Goal: Obtain resource: Obtain resource

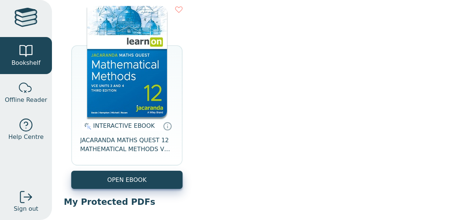
scroll to position [93, 0]
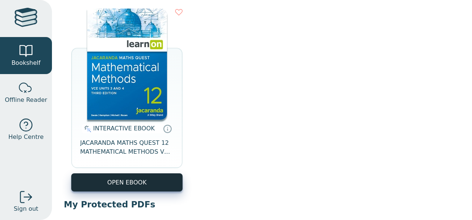
click at [147, 184] on button "OPEN EBOOK" at bounding box center [126, 183] width 111 height 18
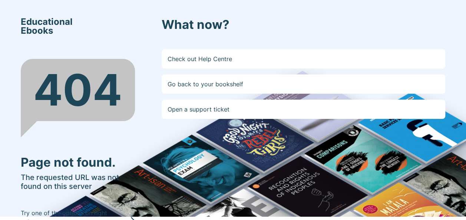
scroll to position [4, 0]
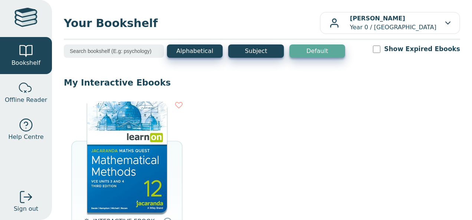
scroll to position [98, 0]
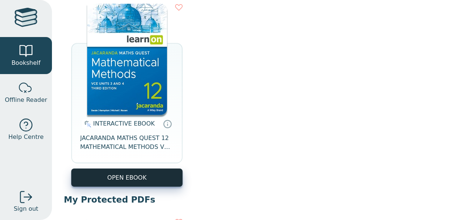
click at [152, 184] on button "OPEN EBOOK" at bounding box center [126, 178] width 111 height 18
